Goal: Task Accomplishment & Management: Use online tool/utility

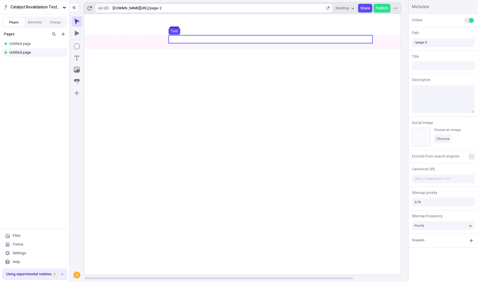
click at [203, 42] on use at bounding box center [271, 39] width 204 height 8
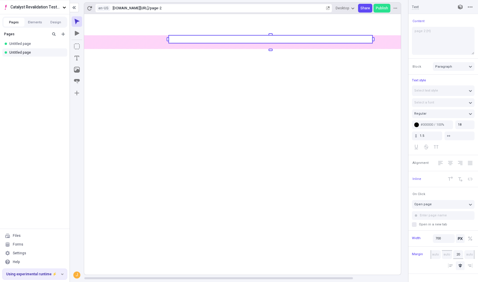
click at [203, 42] on rect at bounding box center [271, 39] width 204 height 8
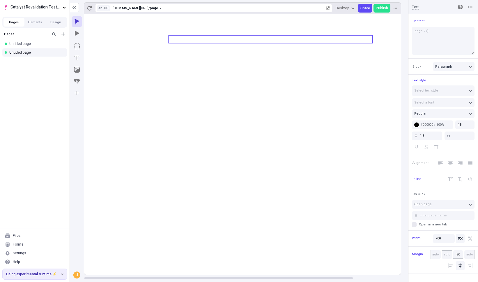
type textarea "page 2 (I)"
click at [280, 248] on icon at bounding box center [270, 144] width 373 height 260
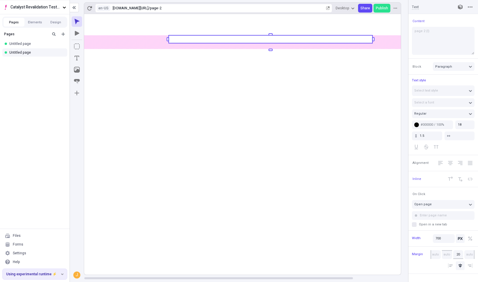
click at [280, 248] on rect at bounding box center [270, 144] width 373 height 260
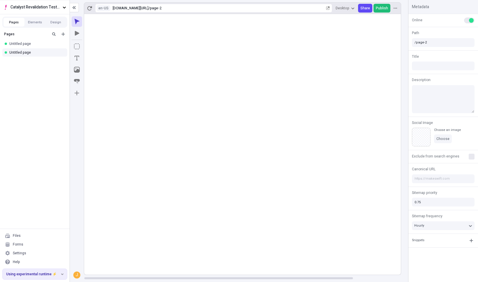
click at [381, 9] on span "Publish" at bounding box center [382, 8] width 12 height 5
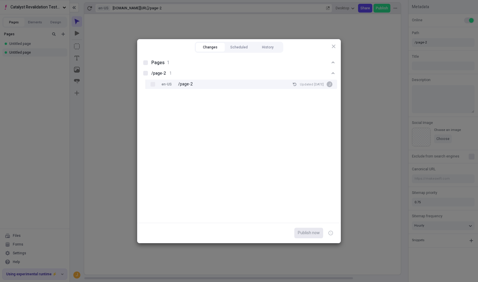
click at [215, 84] on div "en-US /page-2 Updated [DATE] J" at bounding box center [246, 83] width 182 height 9
checkbox input "true"
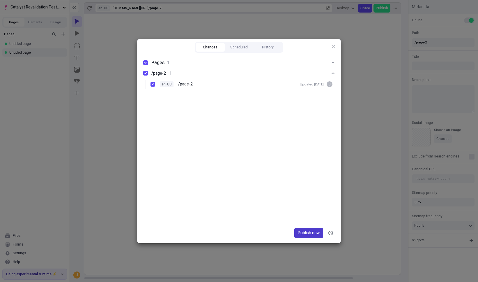
click at [305, 231] on span "Publish now" at bounding box center [309, 232] width 22 height 6
